Goal: Transaction & Acquisition: Subscribe to service/newsletter

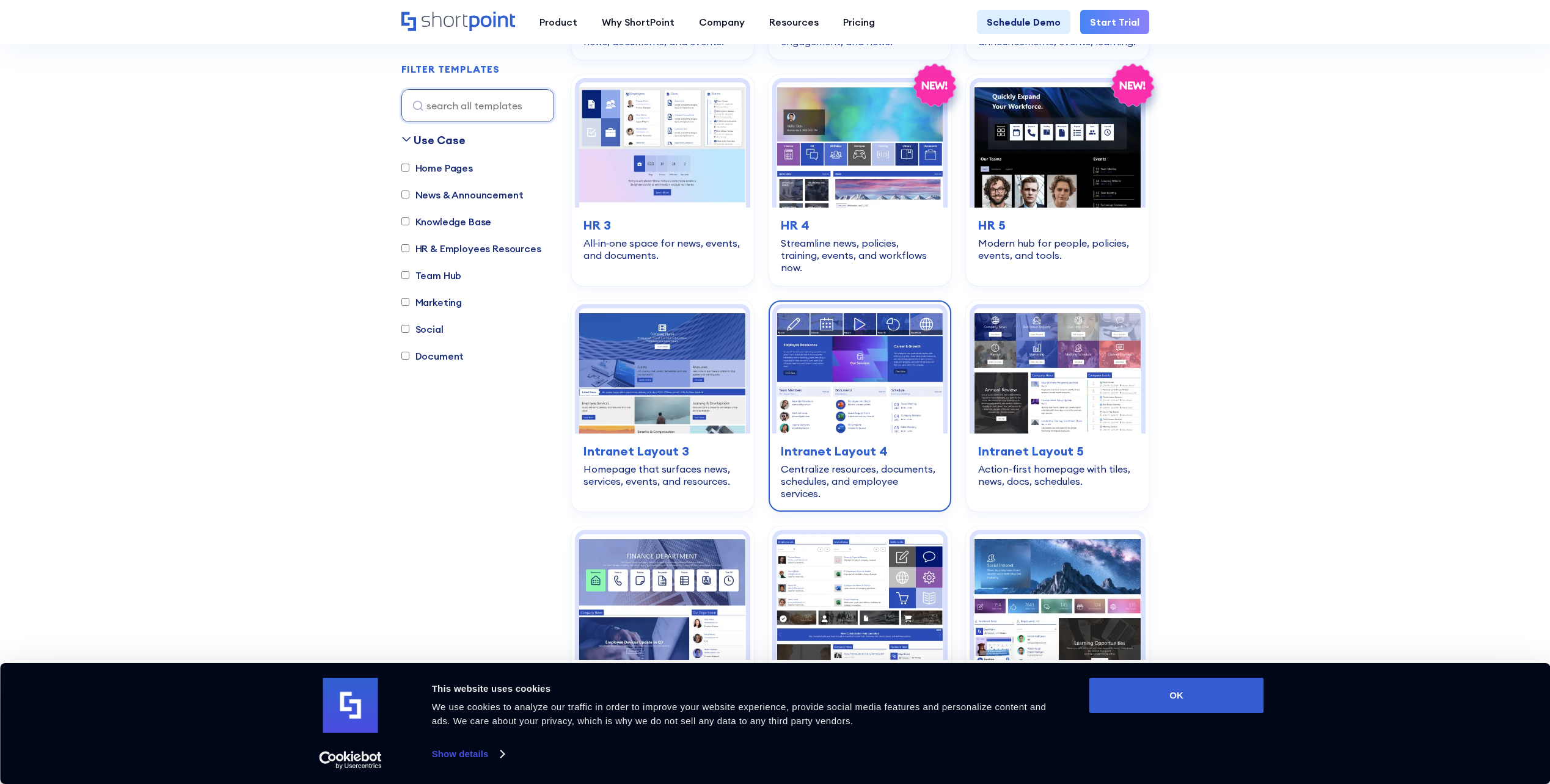
scroll to position [1770, 0]
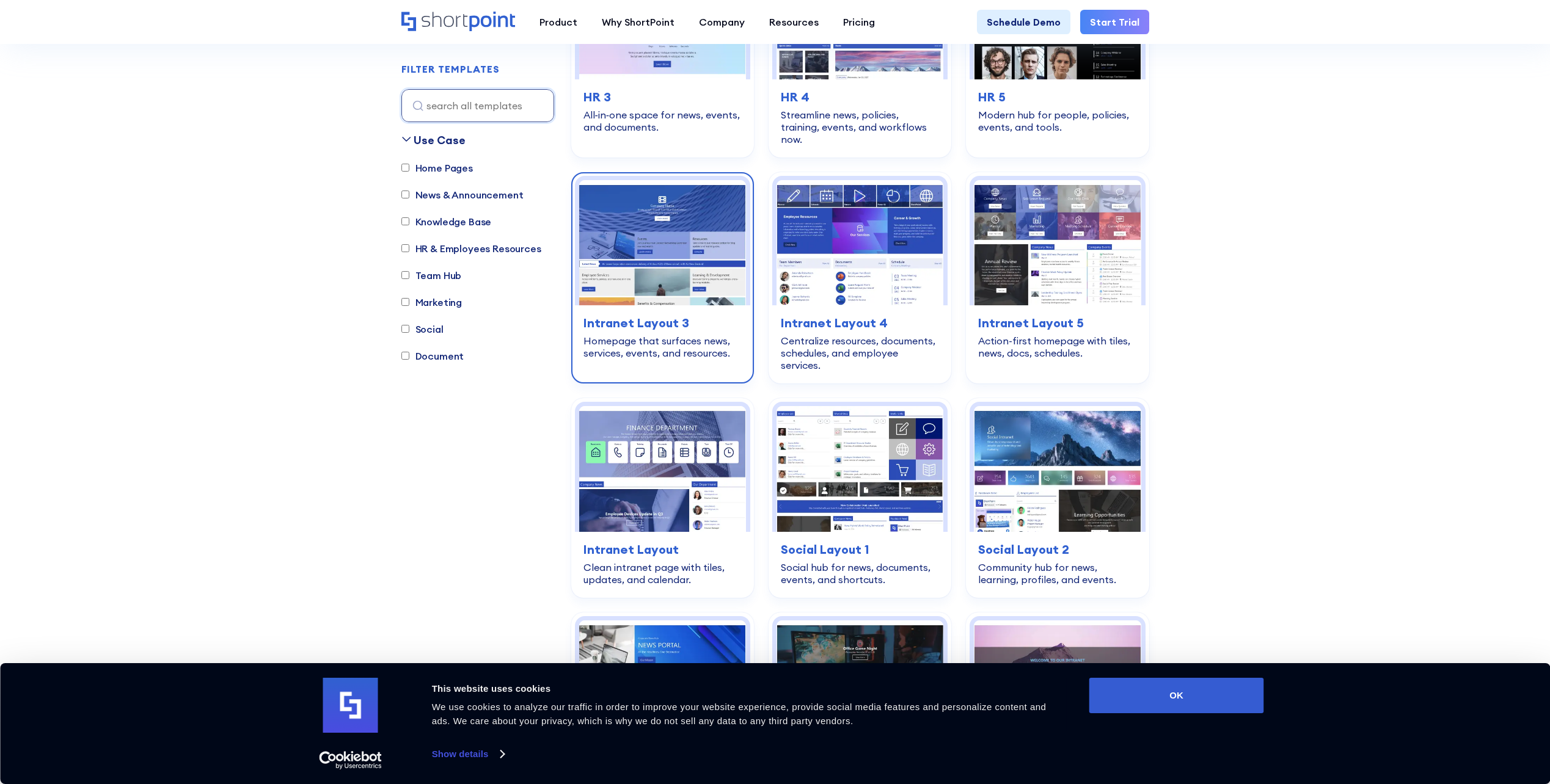
click at [638, 314] on h3 "Intranet Layout 3" at bounding box center [662, 323] width 158 height 18
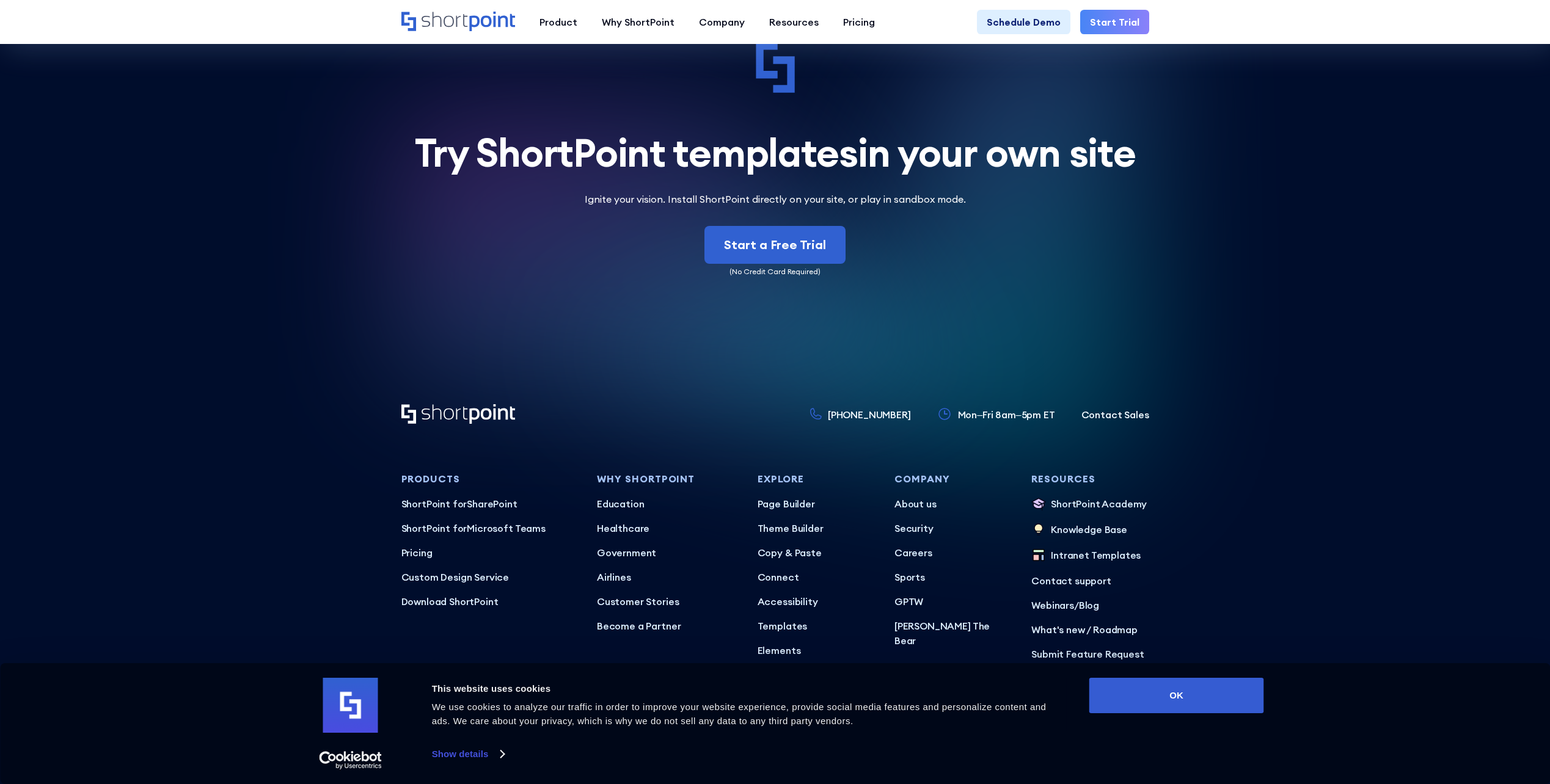
scroll to position [3460, 0]
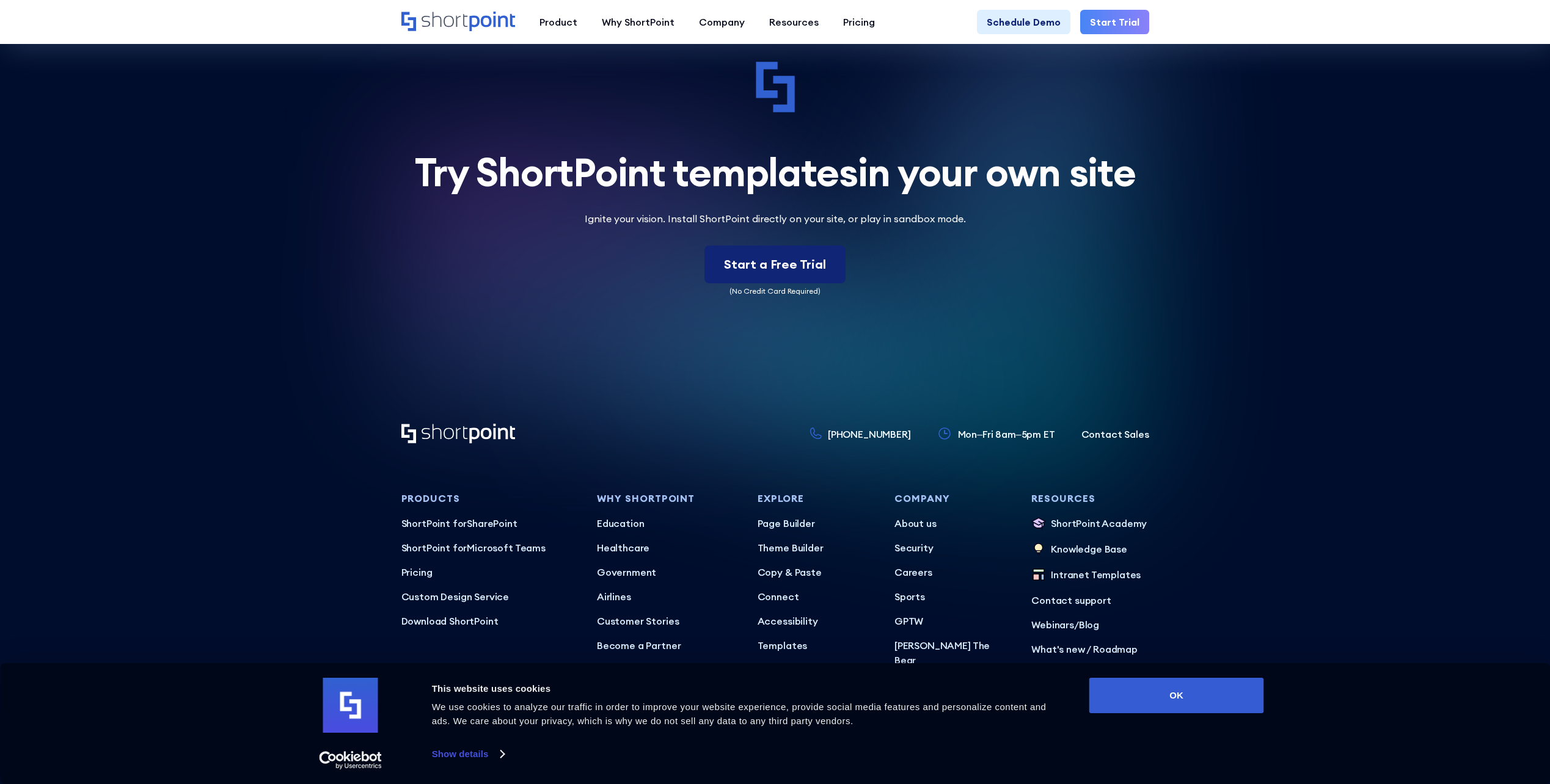
click at [775, 257] on div "Start a Free Trial" at bounding box center [775, 265] width 102 height 18
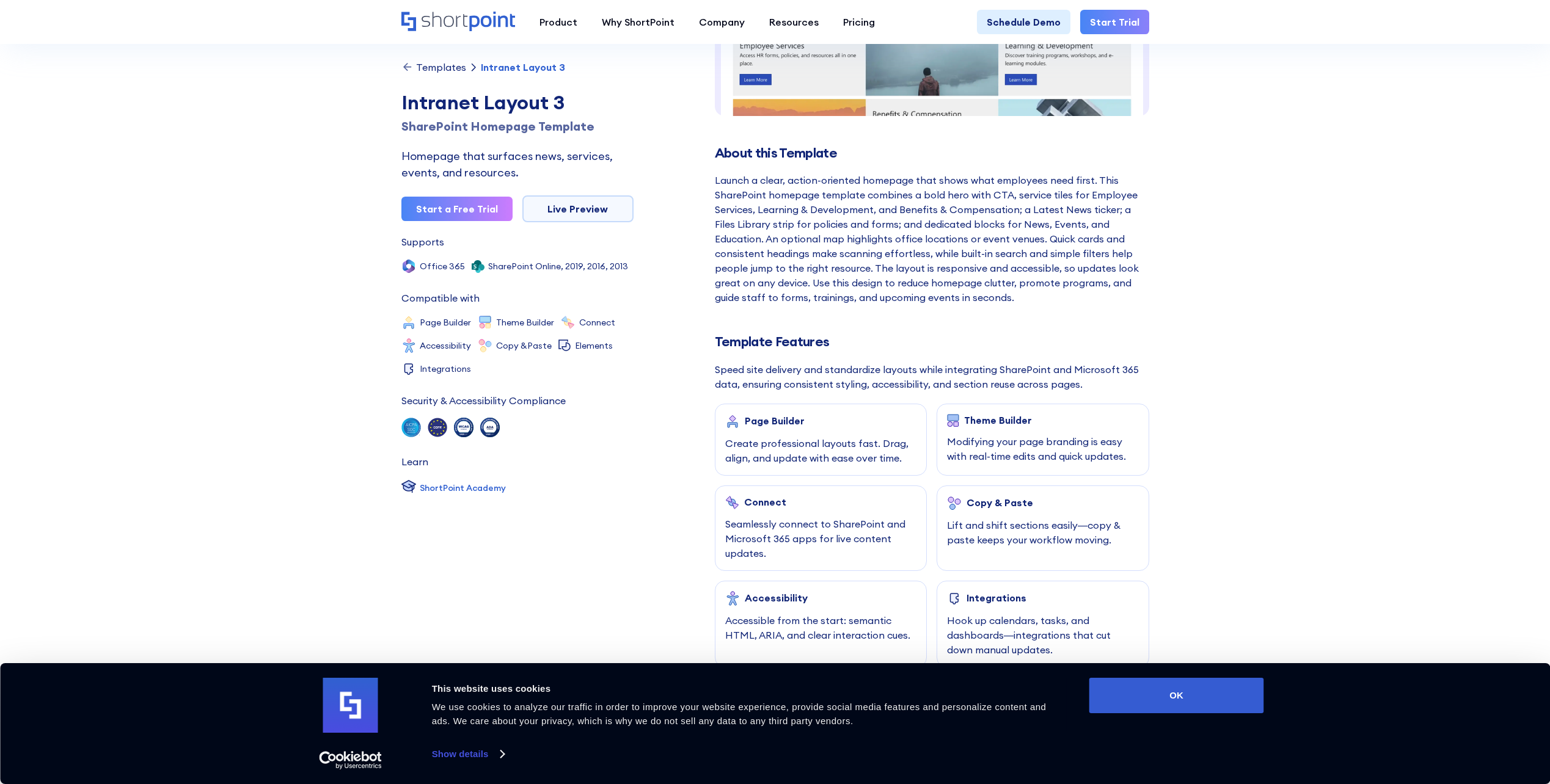
scroll to position [244, 0]
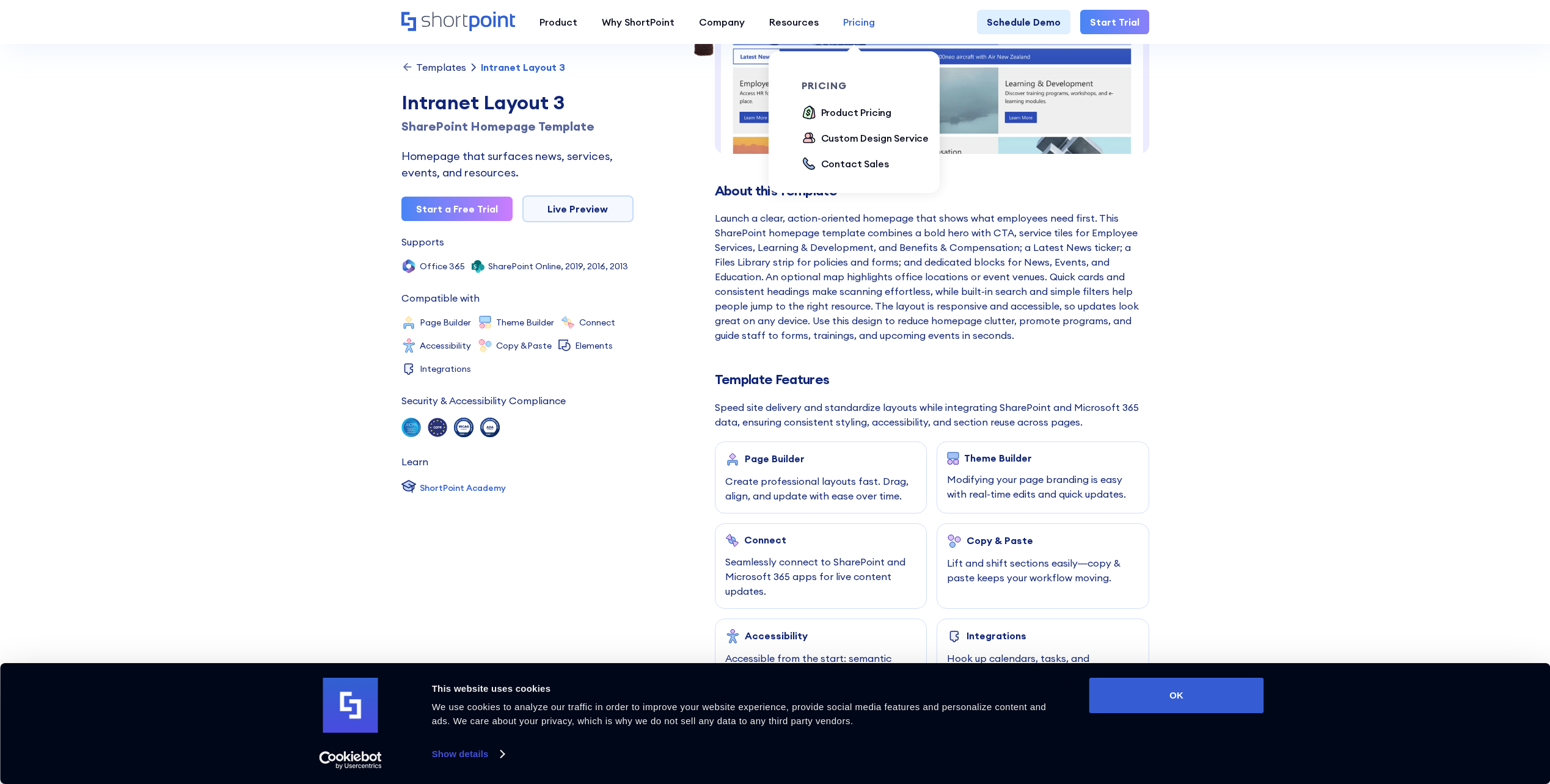
click at [853, 16] on div "Pricing" at bounding box center [858, 22] width 32 height 15
click at [870, 116] on div "Product Pricing" at bounding box center [857, 112] width 70 height 15
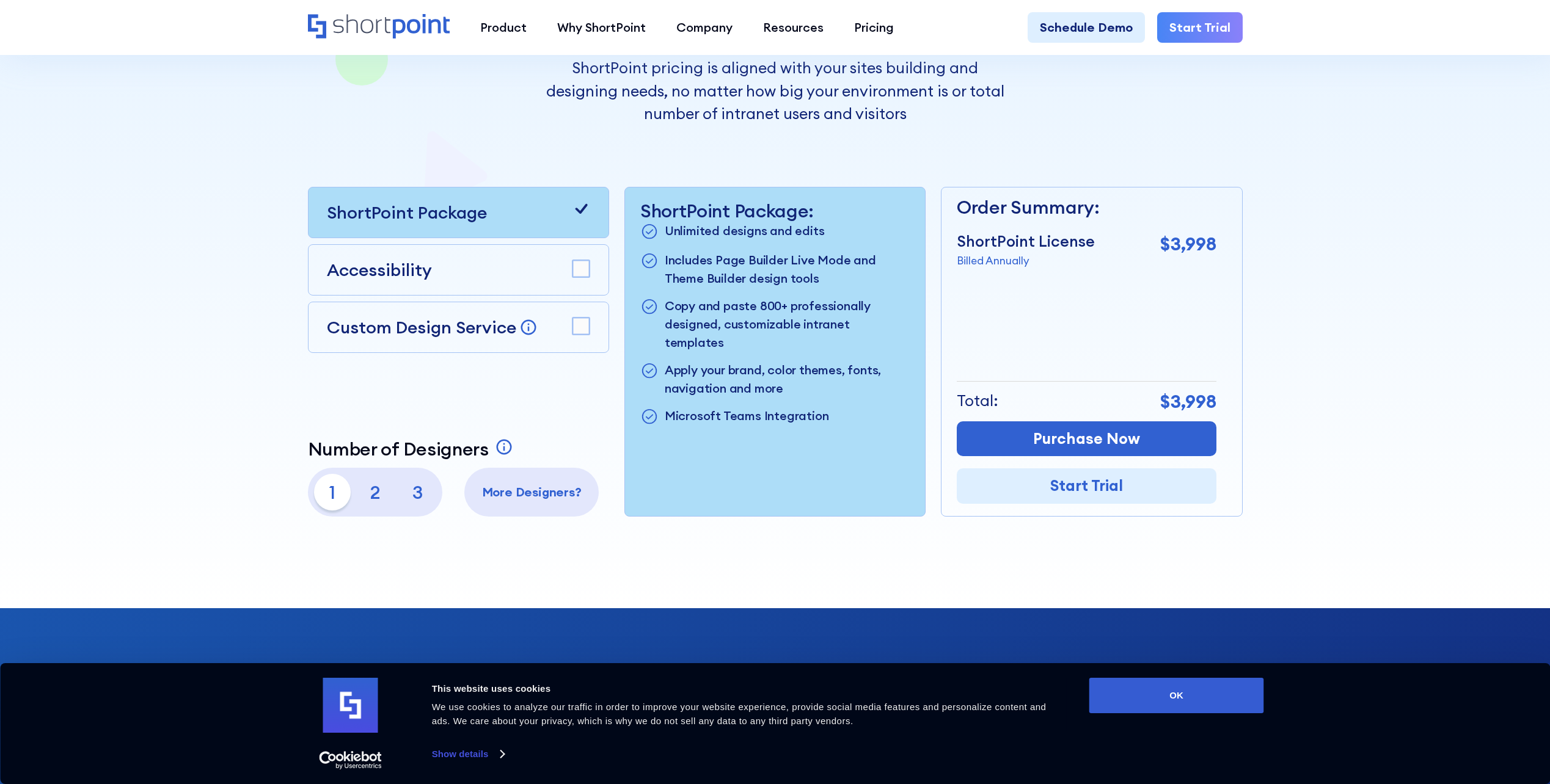
scroll to position [366, 0]
